Goal: Transaction & Acquisition: Download file/media

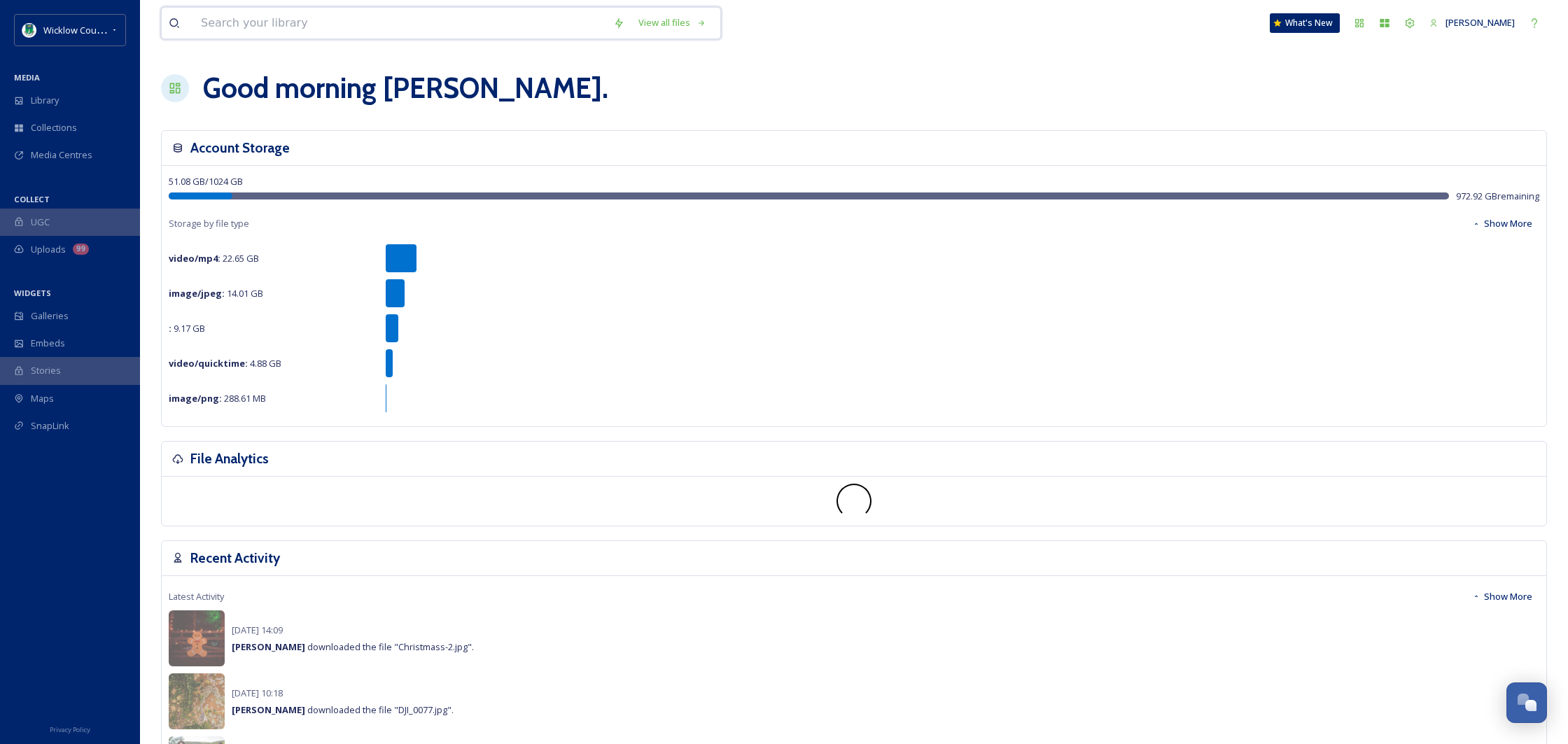
click at [240, 23] on input at bounding box center [400, 23] width 412 height 31
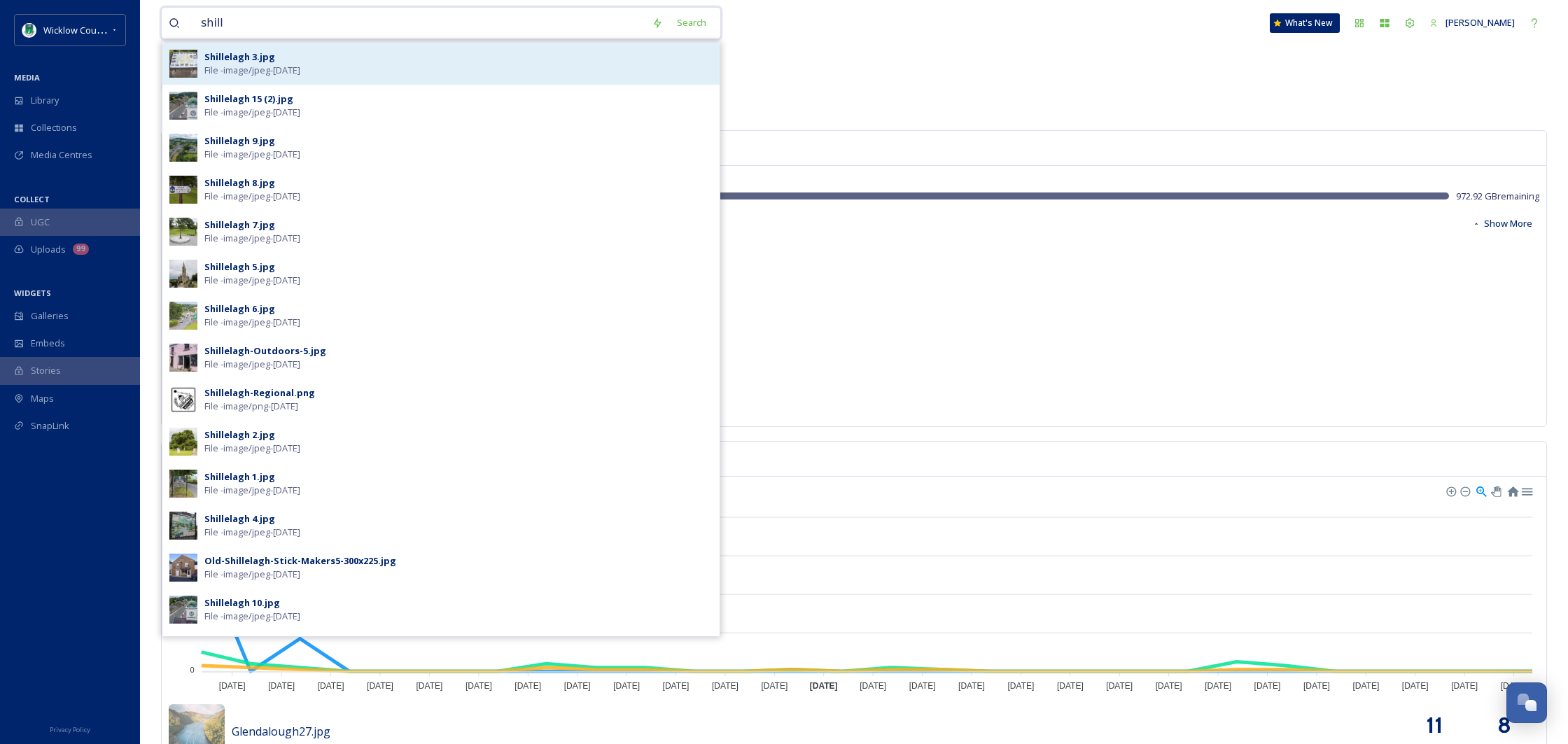
type input "shill"
click at [256, 62] on div "Shillelagh 3.jpg" at bounding box center [240, 57] width 70 height 13
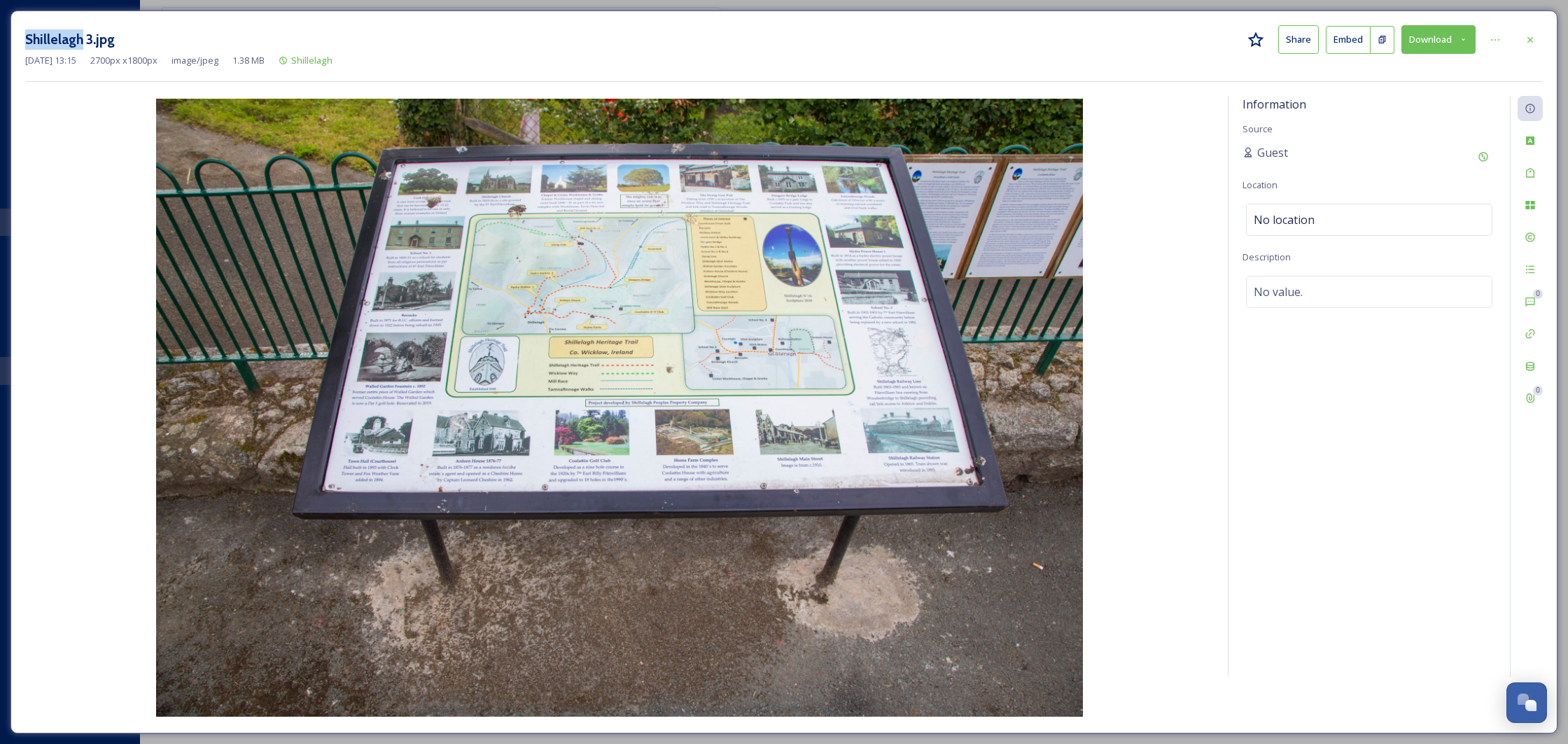
drag, startPoint x: 79, startPoint y: 38, endPoint x: 7, endPoint y: 36, distance: 72.0
click at [7, 37] on div "Shillelagh 3.jpg Share Embed Download [DATE] 13:15 2700 px x 1800 px image/jpeg…" at bounding box center [784, 372] width 1568 height 744
copy h3 "Shillelagh"
click at [1521, 41] on div at bounding box center [1530, 40] width 25 height 25
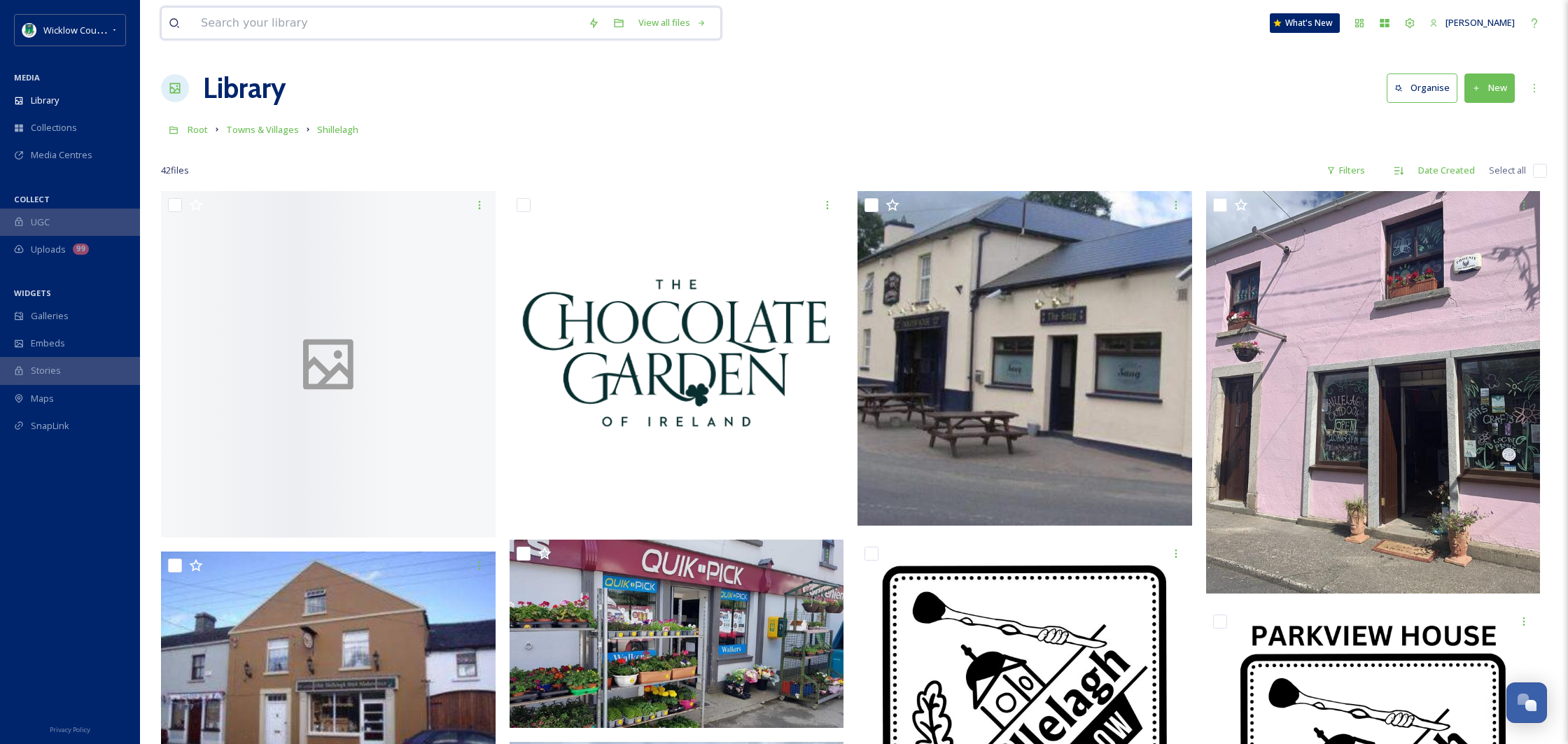
click at [298, 21] on input at bounding box center [387, 23] width 387 height 31
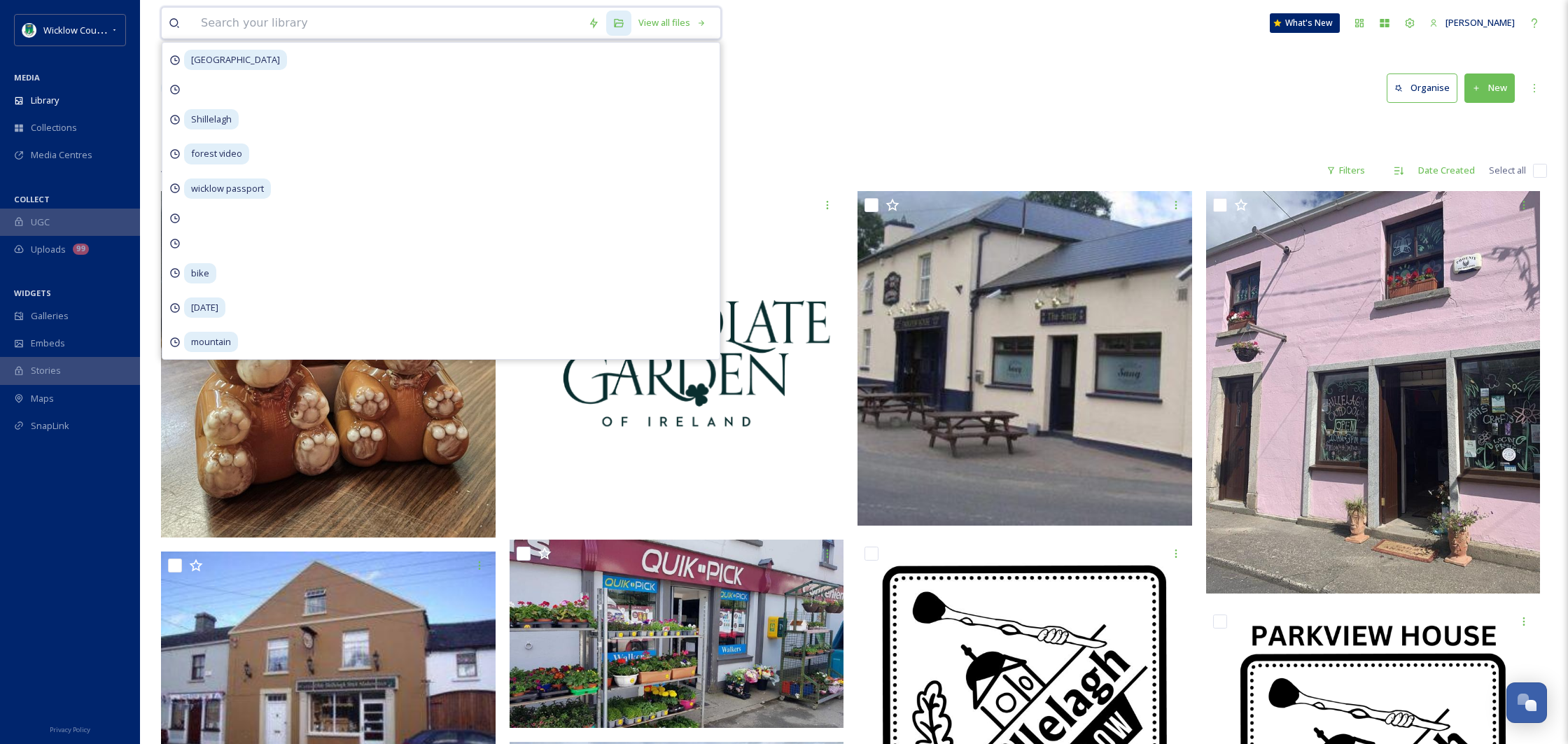
paste input "Shillelagh"
type input "Shillelagh"
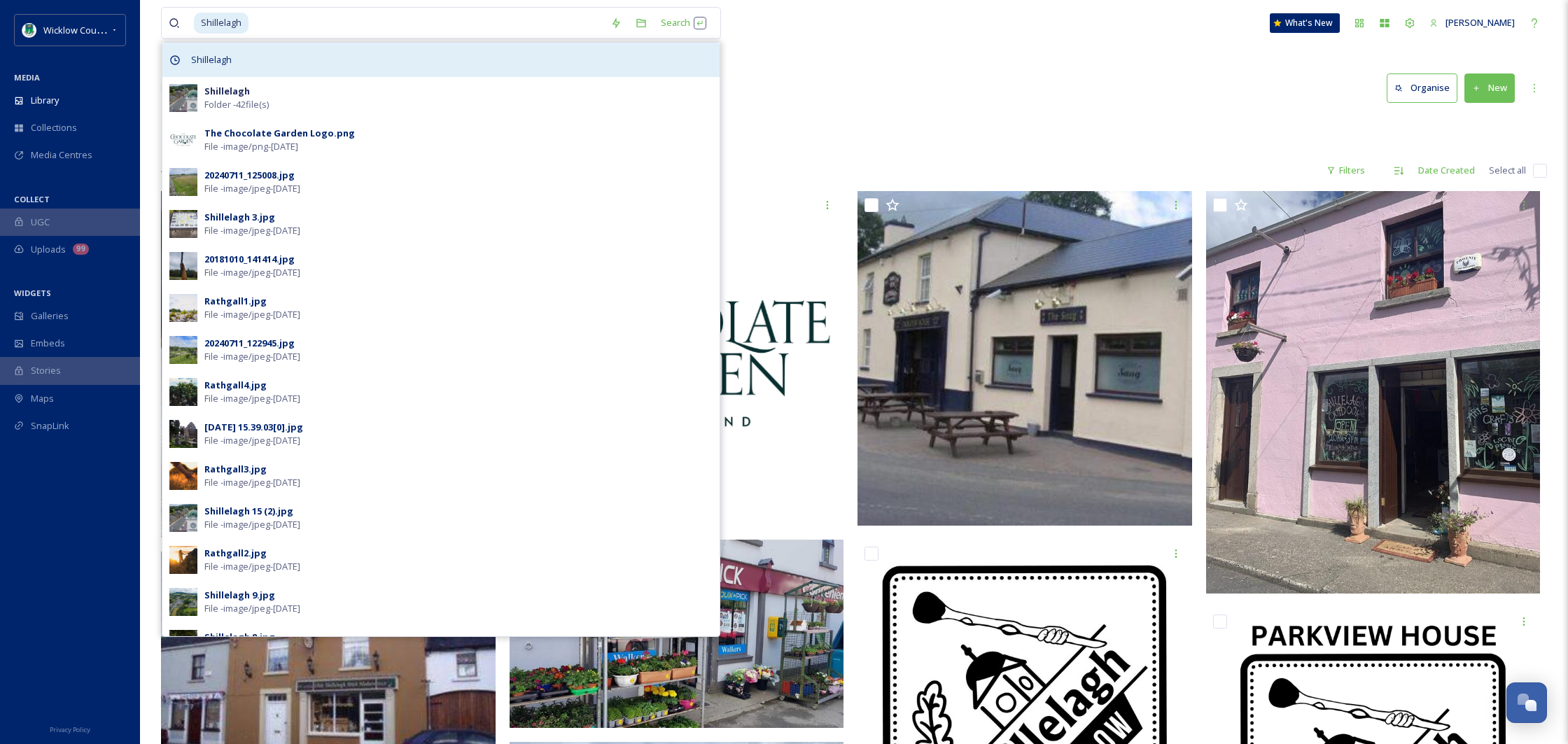
click at [437, 43] on div "Shillelagh" at bounding box center [441, 59] width 557 height 34
click at [433, 48] on div "Shillelagh" at bounding box center [441, 59] width 557 height 34
click at [420, 64] on div "Shillelagh" at bounding box center [441, 59] width 557 height 34
click at [214, 56] on span "Shillelagh" at bounding box center [211, 60] width 54 height 21
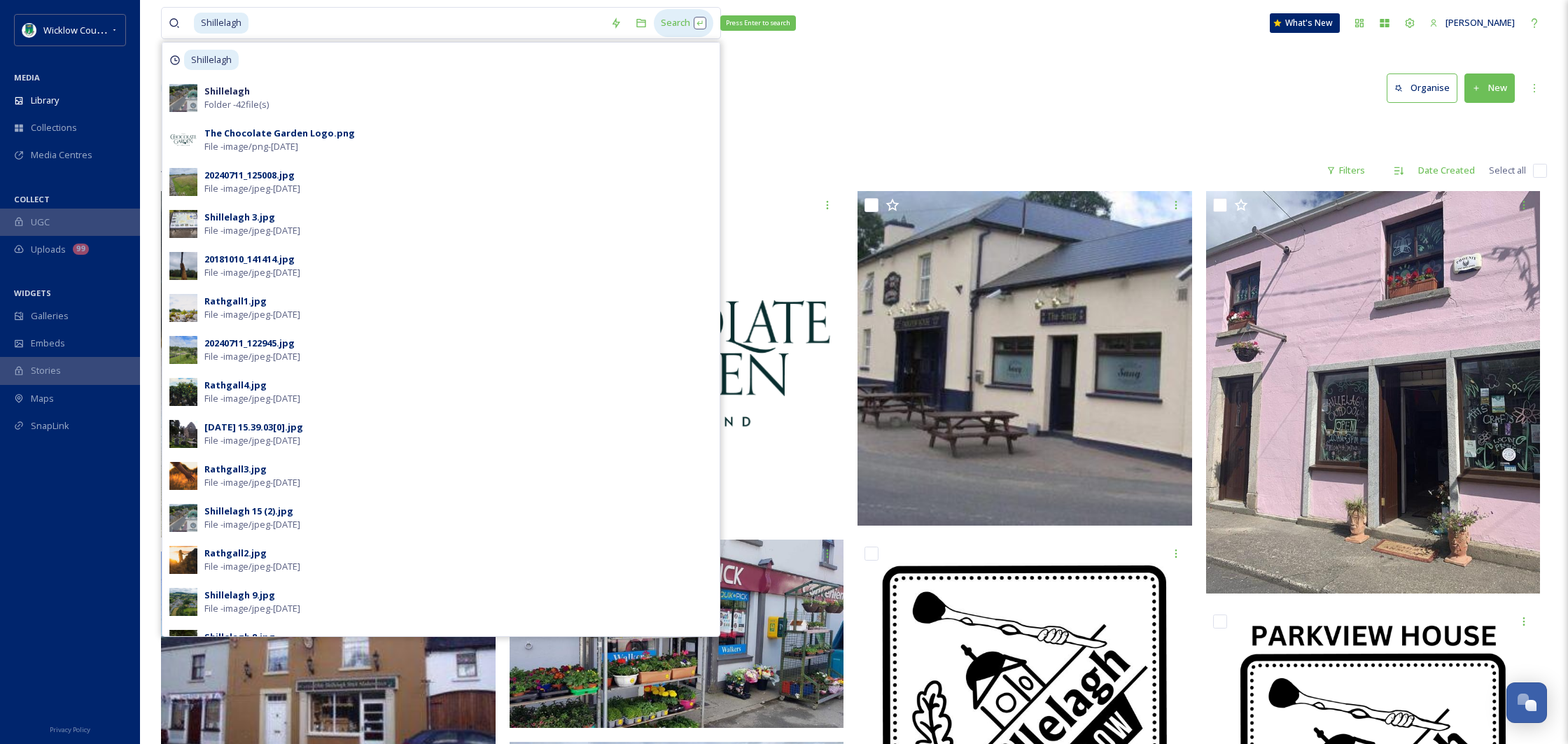
click at [688, 23] on div "Search Press Enter to search" at bounding box center [683, 22] width 59 height 27
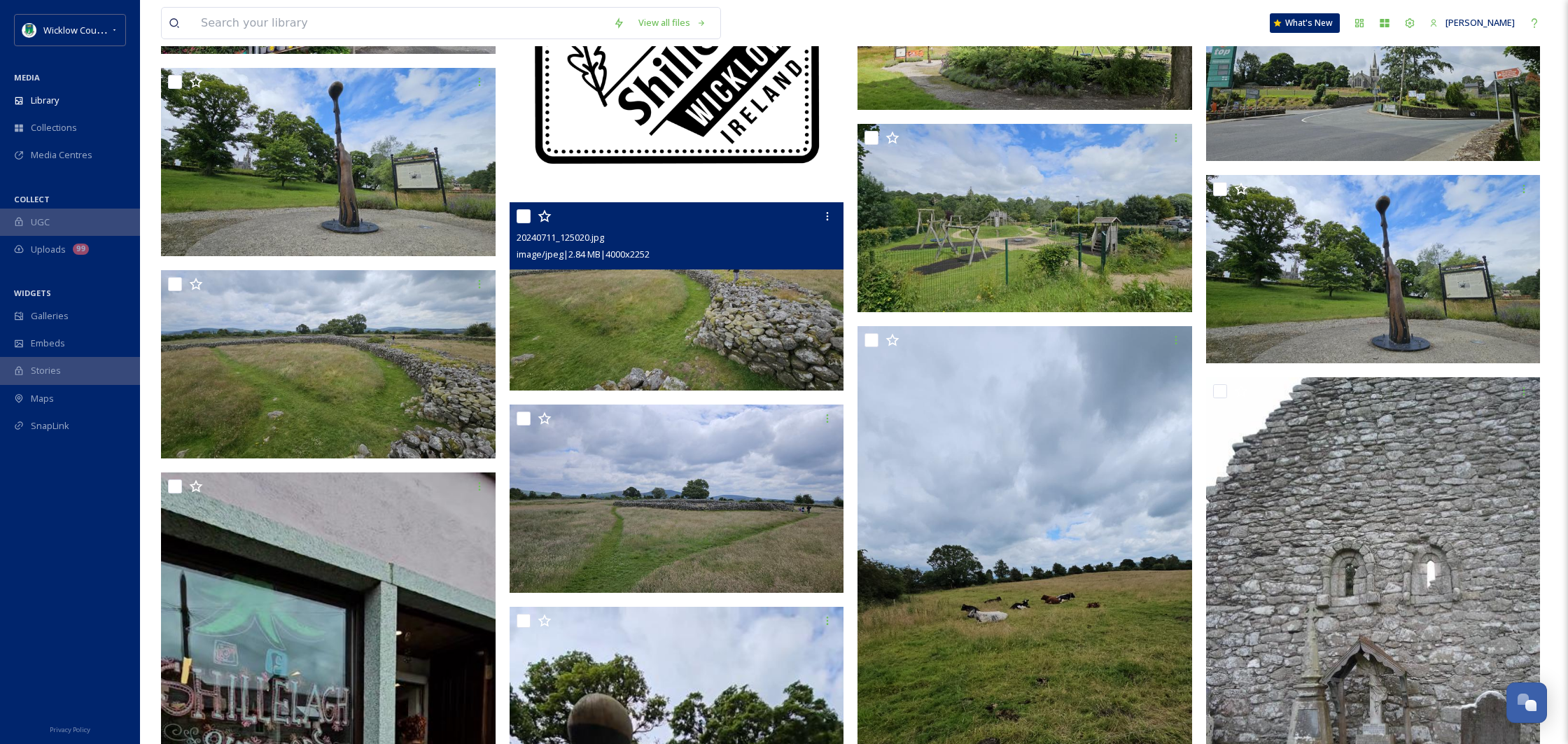
scroll to position [820, 0]
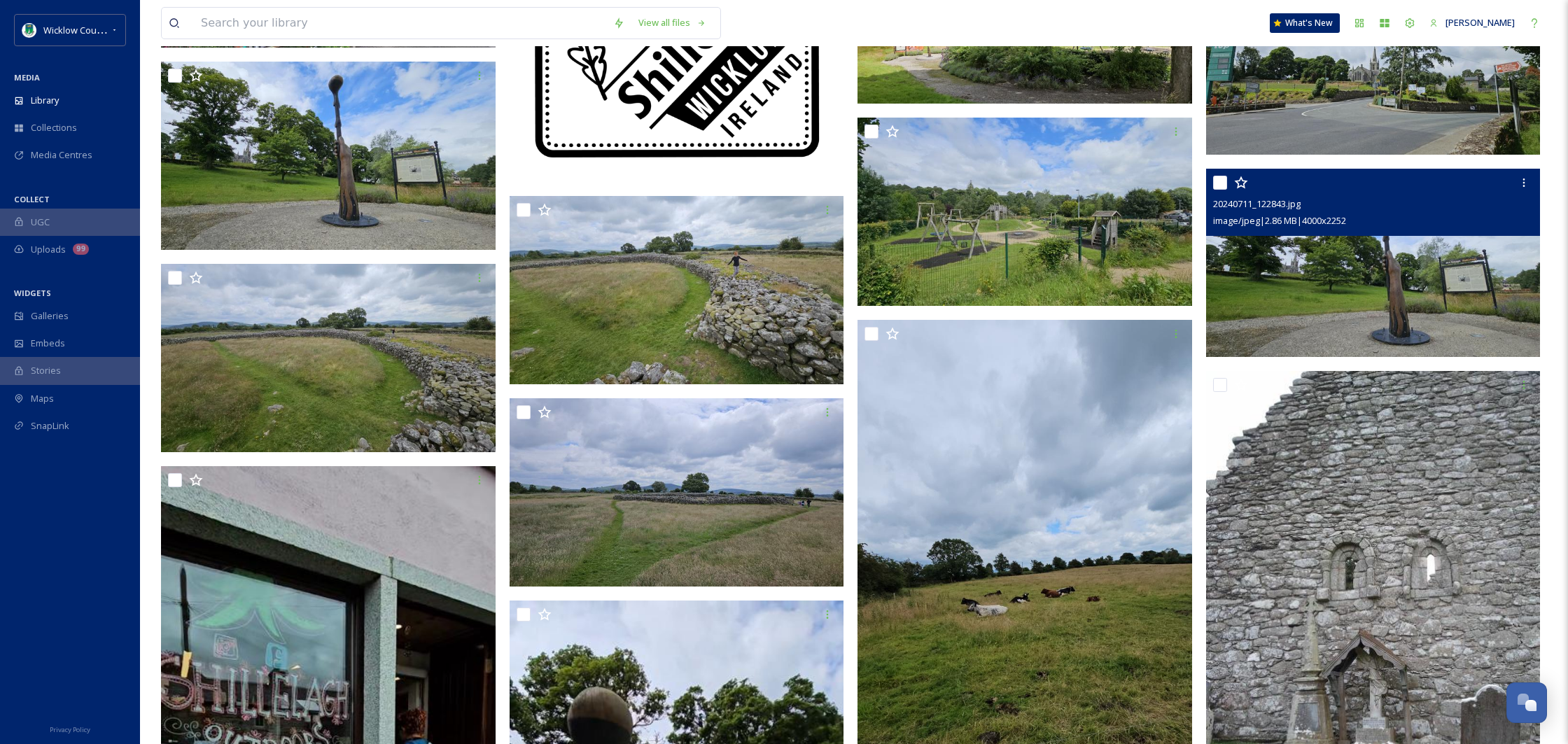
click at [1380, 281] on img at bounding box center [1373, 263] width 334 height 189
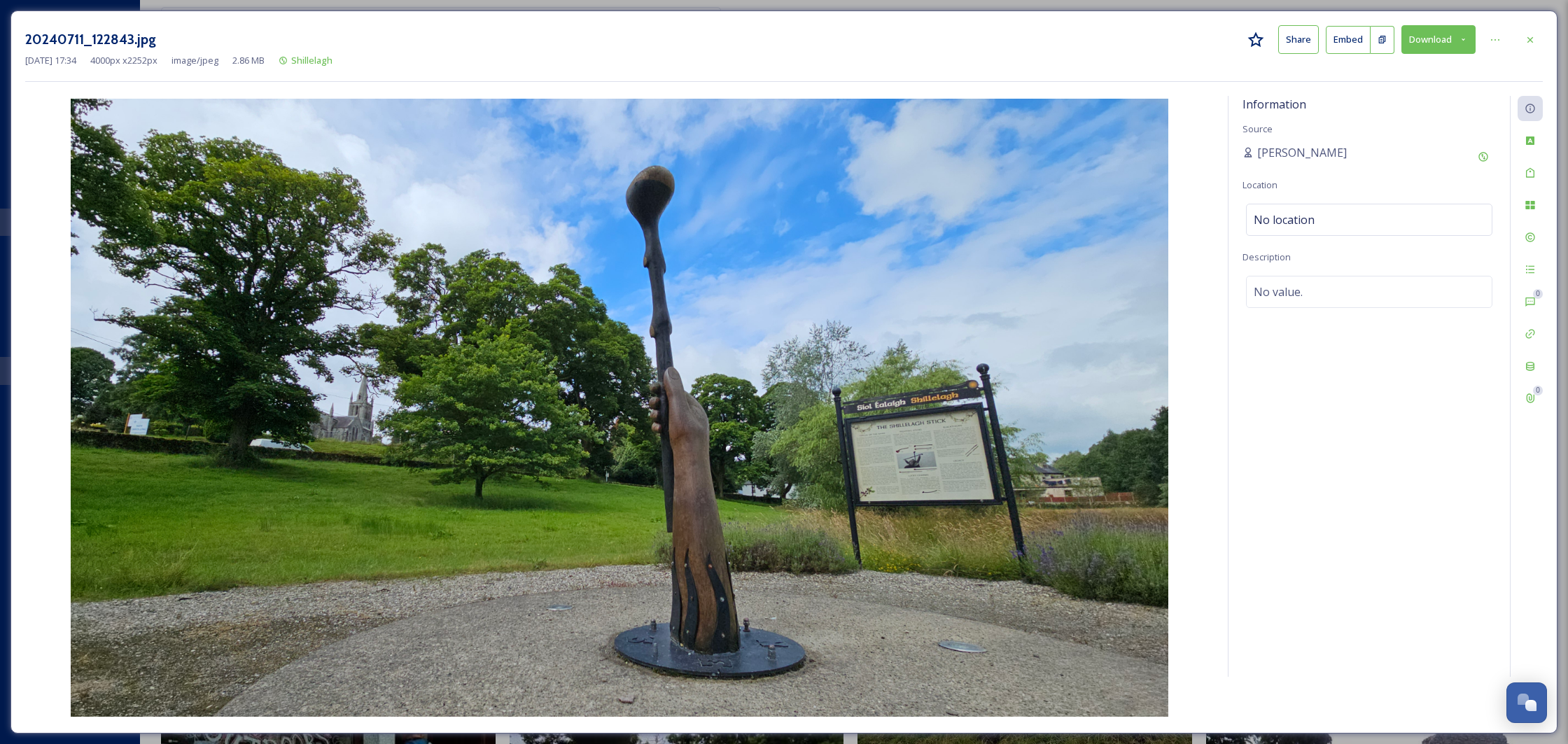
click at [1429, 42] on button "Download" at bounding box center [1438, 39] width 74 height 29
click at [1401, 80] on div "Download Original (4000 x 2252)" at bounding box center [1401, 71] width 146 height 27
